Goal: Transaction & Acquisition: Purchase product/service

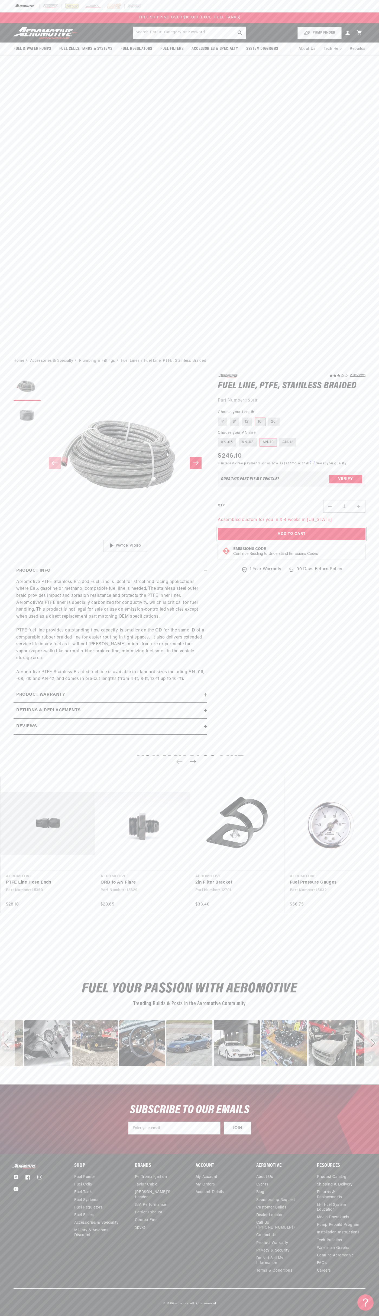
click at [292, 540] on button "Add to Cart" at bounding box center [292, 534] width 148 height 12
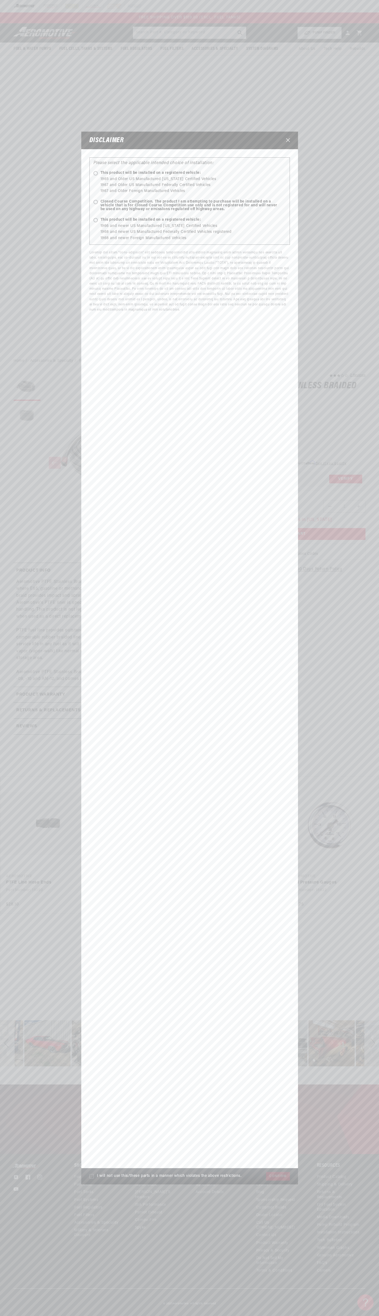
click at [288, 140] on icon "Close" at bounding box center [288, 140] width 4 height 4
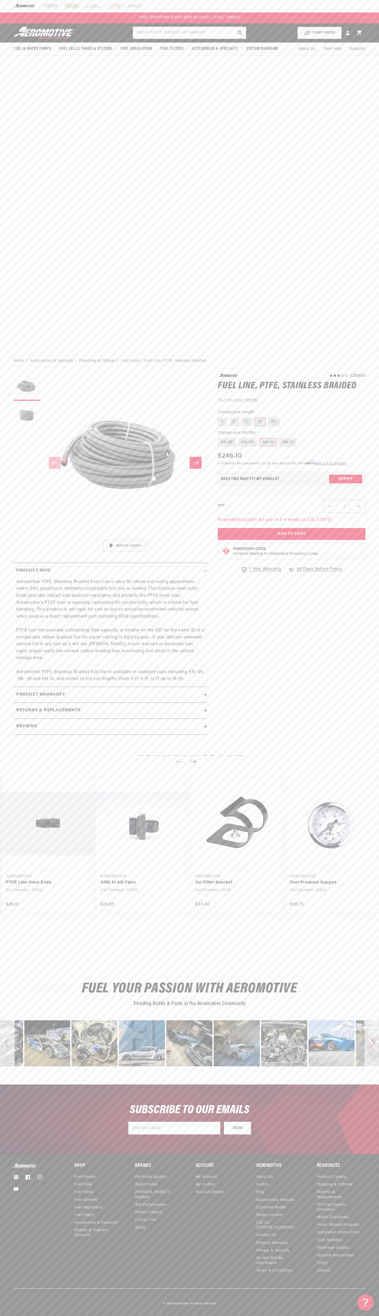
click at [359, 33] on icon at bounding box center [358, 32] width 5 height 5
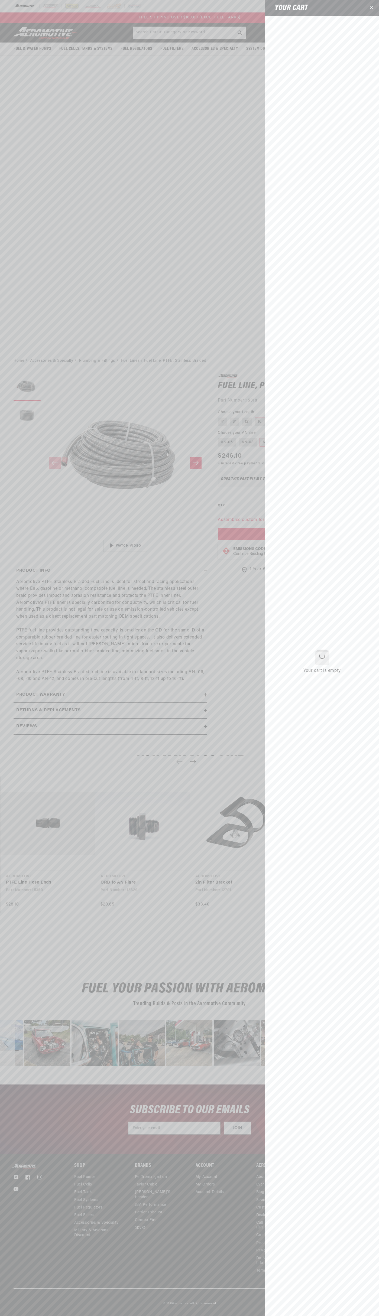
click at [371, 8] on icon "Close" at bounding box center [371, 8] width 4 height 4
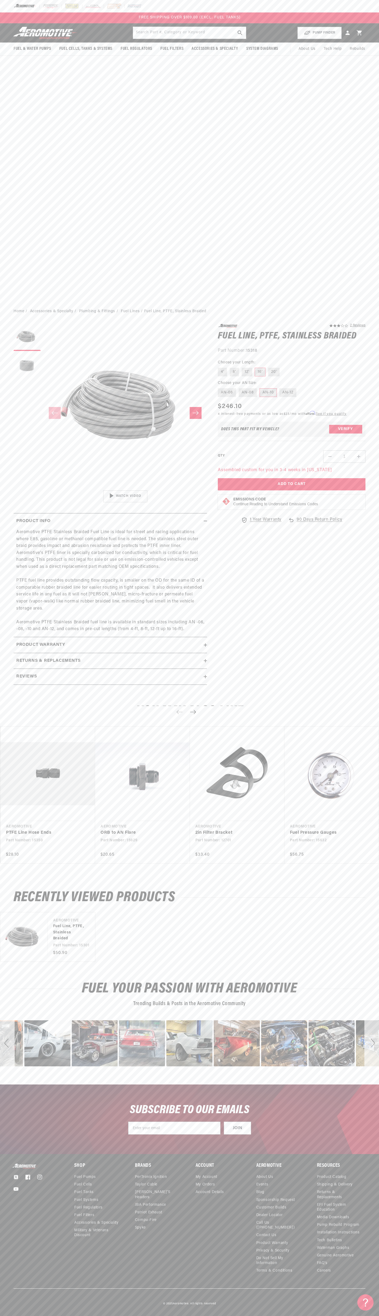
click at [359, 33] on icon at bounding box center [358, 32] width 5 height 5
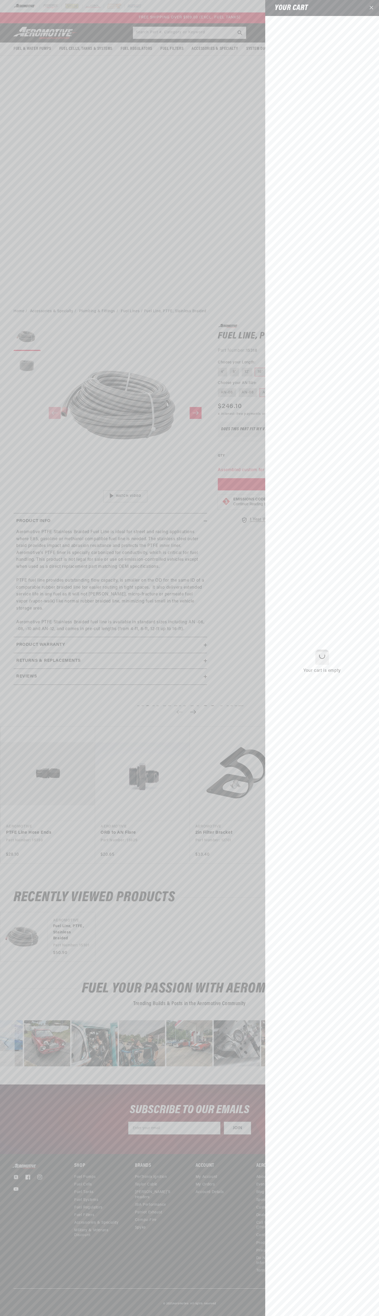
click at [371, 8] on icon "Close" at bounding box center [371, 8] width 4 height 4
